Goal: Book appointment/travel/reservation

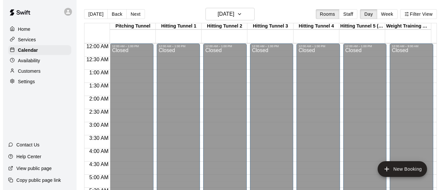
scroll to position [358, 0]
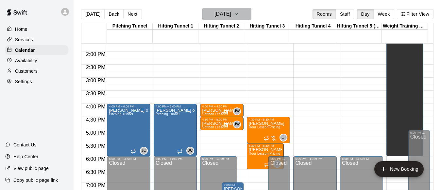
click at [223, 20] on button "[DATE]" at bounding box center [226, 14] width 49 height 12
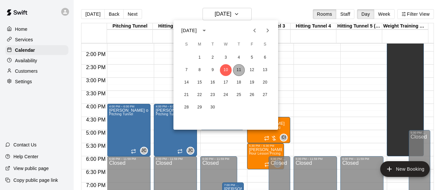
click at [242, 71] on button "11" at bounding box center [239, 70] width 12 height 12
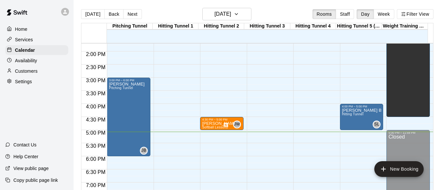
click at [215, 118] on div at bounding box center [222, 118] width 40 height 1
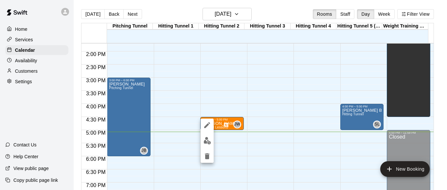
click at [220, 86] on div at bounding box center [223, 95] width 447 height 190
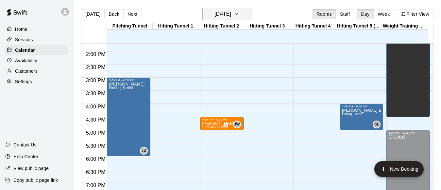
click at [231, 16] on h6 "[DATE]" at bounding box center [223, 13] width 17 height 9
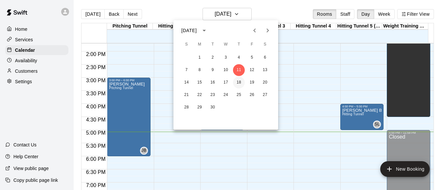
click at [239, 80] on button "18" at bounding box center [239, 83] width 12 height 12
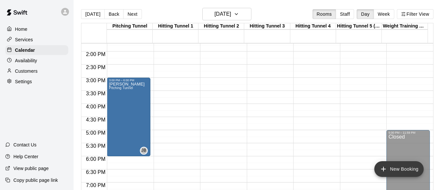
click at [393, 167] on button "New Booking" at bounding box center [399, 169] width 49 height 16
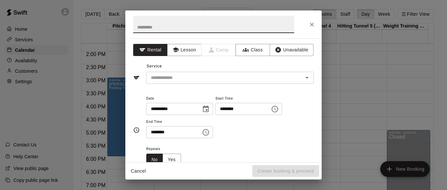
drag, startPoint x: 190, startPoint y: 49, endPoint x: 192, endPoint y: 35, distance: 14.2
click at [190, 48] on button "Lesson" at bounding box center [184, 50] width 34 height 12
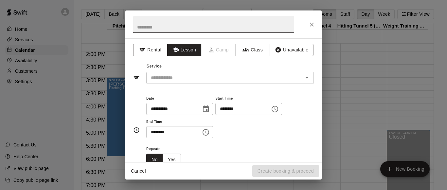
click at [194, 26] on input "text" at bounding box center [213, 24] width 161 height 17
type input "**********"
click at [177, 74] on input "text" at bounding box center [220, 78] width 144 height 8
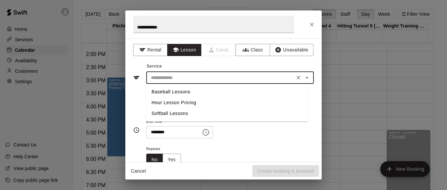
drag, startPoint x: 172, startPoint y: 113, endPoint x: 187, endPoint y: 116, distance: 15.1
click at [174, 113] on li "Softball Lessons" at bounding box center [227, 113] width 162 height 11
type input "**********"
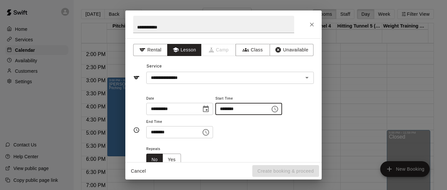
click at [231, 111] on input "********" at bounding box center [240, 109] width 50 height 12
type input "********"
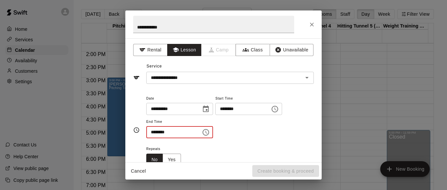
click at [153, 133] on input "********" at bounding box center [171, 132] width 50 height 12
type input "********"
click at [285, 128] on div "**********" at bounding box center [229, 116] width 167 height 44
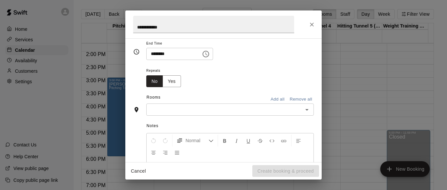
scroll to position [98, 0]
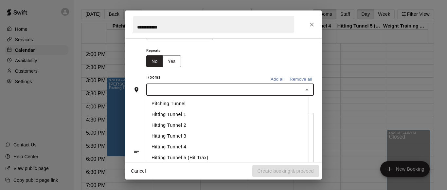
click at [213, 92] on input "text" at bounding box center [224, 89] width 153 height 8
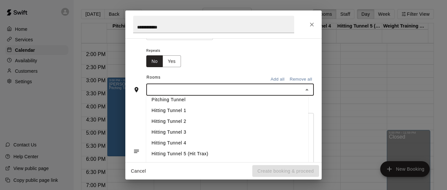
scroll to position [5, 0]
drag, startPoint x: 201, startPoint y: 118, endPoint x: 204, endPoint y: 112, distance: 7.6
click at [202, 118] on li "Hitting Tunnel 2" at bounding box center [227, 120] width 162 height 11
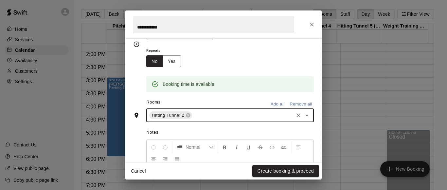
scroll to position [164, 0]
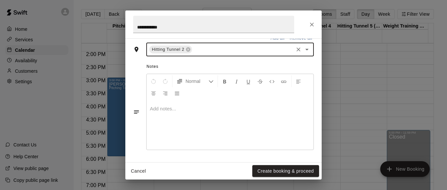
click at [183, 144] on div at bounding box center [230, 124] width 167 height 49
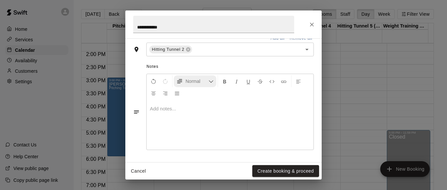
click at [208, 87] on div "Normal" at bounding box center [230, 87] width 167 height 26
click at [208, 87] on button "Normal" at bounding box center [195, 81] width 43 height 12
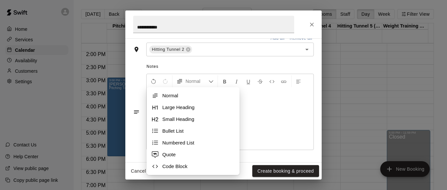
click at [260, 130] on div at bounding box center [230, 124] width 167 height 49
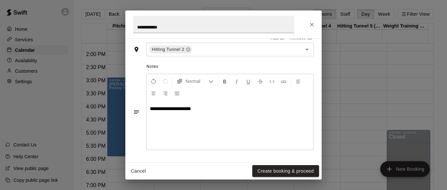
click at [261, 164] on div "Cancel Create booking & proceed" at bounding box center [223, 170] width 196 height 17
click at [258, 168] on button "Create booking & proceed" at bounding box center [285, 171] width 67 height 12
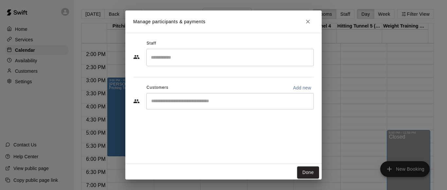
click at [225, 54] on input "Search staff" at bounding box center [230, 57] width 162 height 11
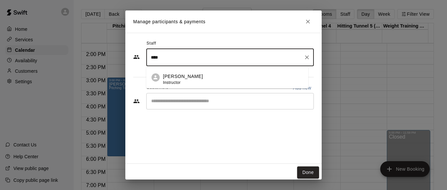
click at [191, 78] on div "[PERSON_NAME] Instructor" at bounding box center [233, 79] width 140 height 13
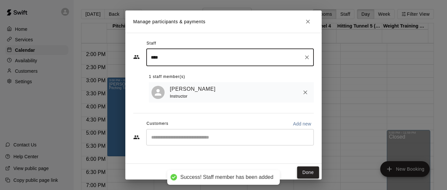
type input "****"
drag, startPoint x: 298, startPoint y: 173, endPoint x: 176, endPoint y: 0, distance: 211.1
click at [298, 173] on button "Done" at bounding box center [308, 172] width 22 height 12
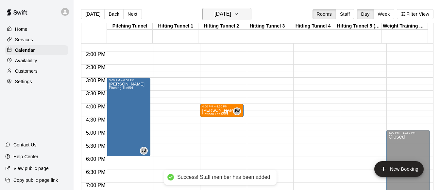
click at [215, 15] on h6 "[DATE]" at bounding box center [223, 13] width 17 height 9
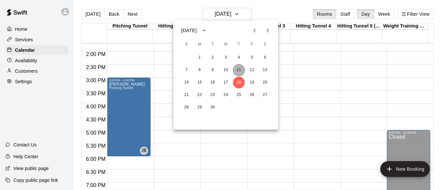
click at [235, 70] on button "11" at bounding box center [239, 70] width 12 height 12
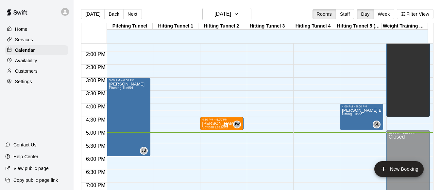
click at [211, 121] on div "4:30 PM – 5:00 PM" at bounding box center [222, 119] width 40 height 3
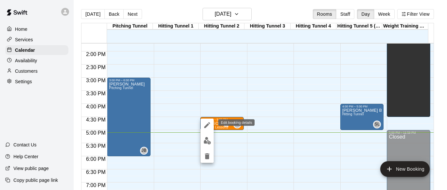
click at [206, 122] on icon "edit" at bounding box center [207, 125] width 8 height 8
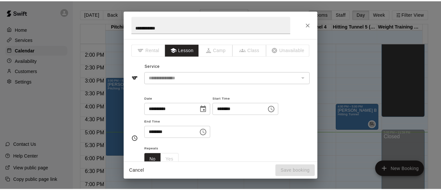
scroll to position [113, 0]
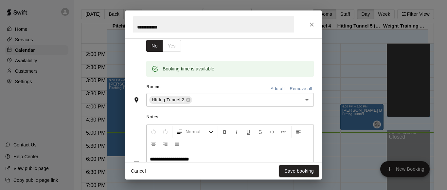
click at [312, 21] on icon "Close" at bounding box center [311, 24] width 7 height 7
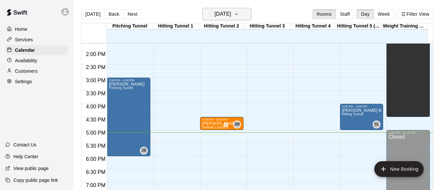
click at [239, 15] on icon "button" at bounding box center [236, 14] width 5 height 8
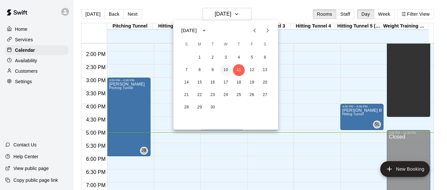
click at [226, 71] on button "10" at bounding box center [226, 70] width 12 height 12
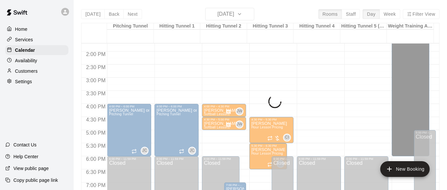
click at [228, 8] on main "[DATE] Back [DATE][DATE] Rooms Staff Day Week Filter View [GEOGRAPHIC_DATA] 10 …" at bounding box center [260, 100] width 373 height 200
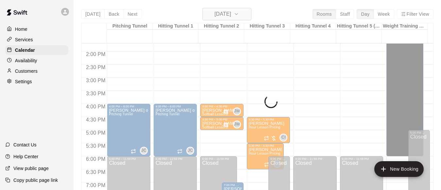
click at [227, 11] on h6 "[DATE]" at bounding box center [223, 13] width 17 height 9
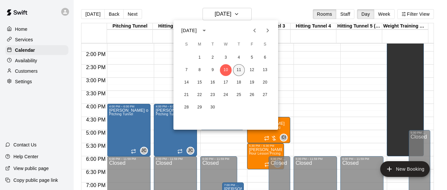
click at [237, 69] on button "11" at bounding box center [239, 70] width 12 height 12
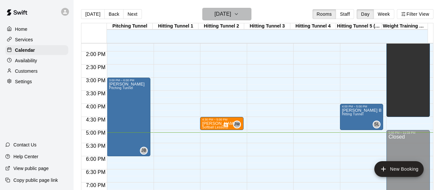
click at [231, 11] on h6 "[DATE]" at bounding box center [223, 13] width 17 height 9
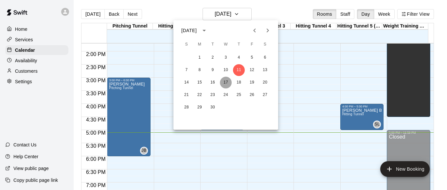
drag, startPoint x: 227, startPoint y: 77, endPoint x: 221, endPoint y: 46, distance: 31.8
click at [227, 78] on button "17" at bounding box center [226, 83] width 12 height 12
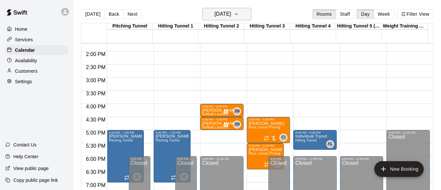
click at [224, 15] on h6 "[DATE]" at bounding box center [223, 13] width 17 height 9
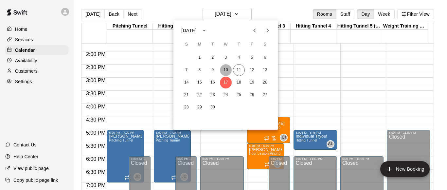
click at [227, 69] on button "10" at bounding box center [226, 70] width 12 height 12
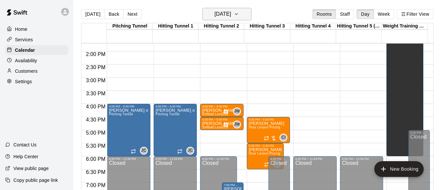
click at [231, 11] on h6 "[DATE]" at bounding box center [223, 13] width 17 height 9
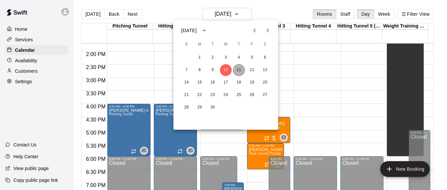
click at [238, 72] on button "11" at bounding box center [239, 70] width 12 height 12
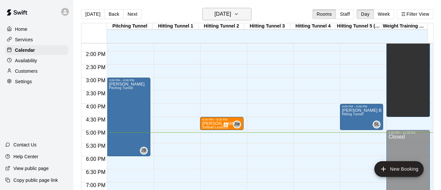
click at [231, 15] on h6 "[DATE]" at bounding box center [223, 13] width 17 height 9
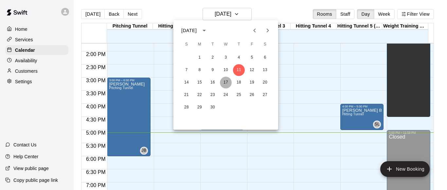
click at [228, 83] on button "17" at bounding box center [226, 83] width 12 height 12
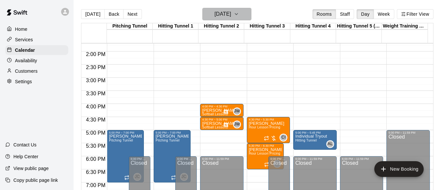
click at [228, 14] on h6 "[DATE]" at bounding box center [223, 13] width 17 height 9
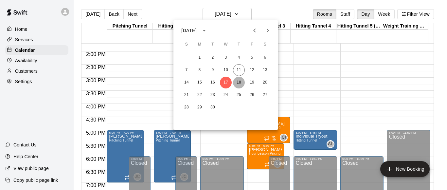
click at [239, 84] on button "18" at bounding box center [239, 83] width 12 height 12
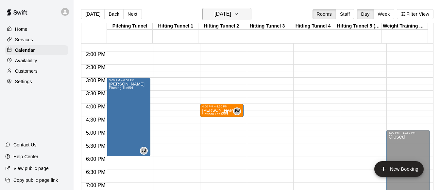
click at [249, 9] on button "[DATE]" at bounding box center [226, 14] width 49 height 12
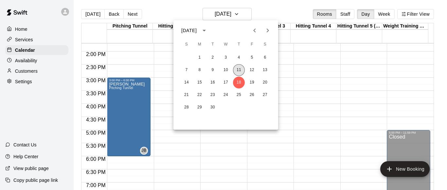
click at [236, 69] on button "11" at bounding box center [239, 70] width 12 height 12
